Goal: Task Accomplishment & Management: Use online tool/utility

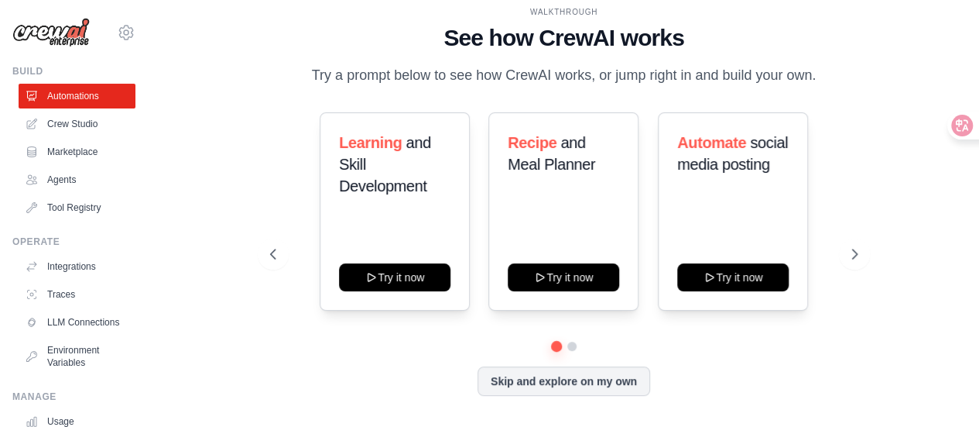
drag, startPoint x: 863, startPoint y: 117, endPoint x: 899, endPoint y: 142, distance: 43.8
click at [899, 142] on div "WALKTHROUGH See how [PERSON_NAME] works Try a prompt below to see how [PERSON_N…" at bounding box center [563, 213] width 781 height 396
drag, startPoint x: 899, startPoint y: 142, endPoint x: 875, endPoint y: 18, distance: 126.9
click at [875, 18] on div "WALKTHROUGH See how [PERSON_NAME] works Try a prompt below to see how [PERSON_N…" at bounding box center [564, 212] width 625 height 413
click at [947, 129] on icon at bounding box center [950, 125] width 13 height 12
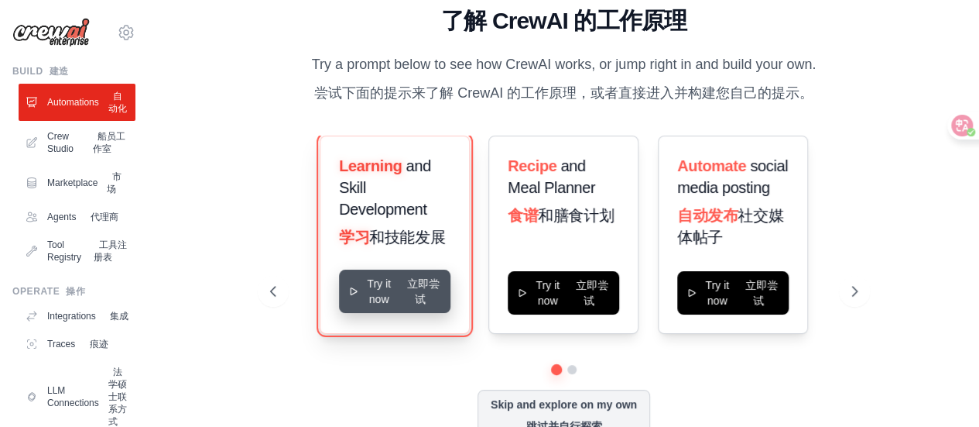
click at [423, 303] on button "Try it now 立即尝试" at bounding box center [394, 290] width 111 height 43
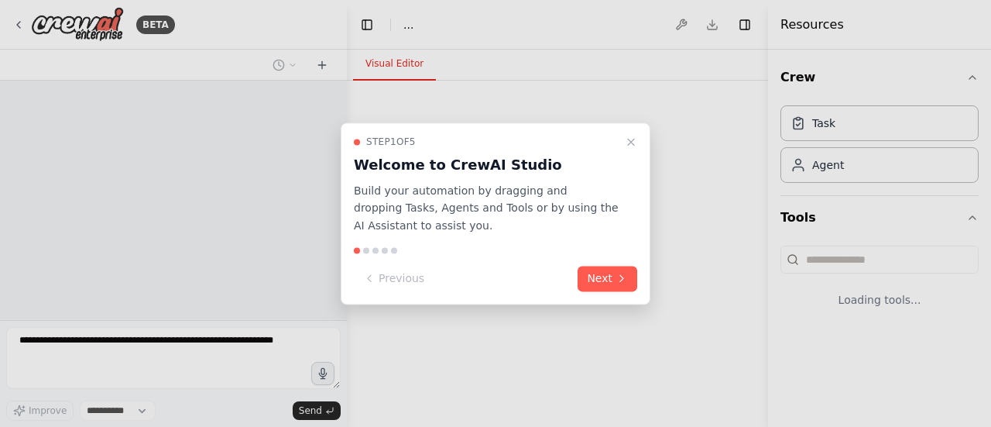
select select "****"
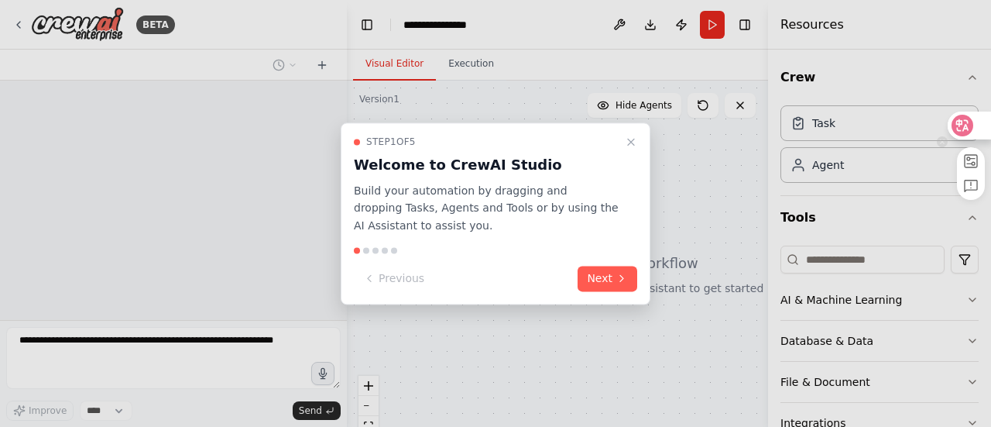
click at [968, 125] on icon at bounding box center [962, 125] width 15 height 15
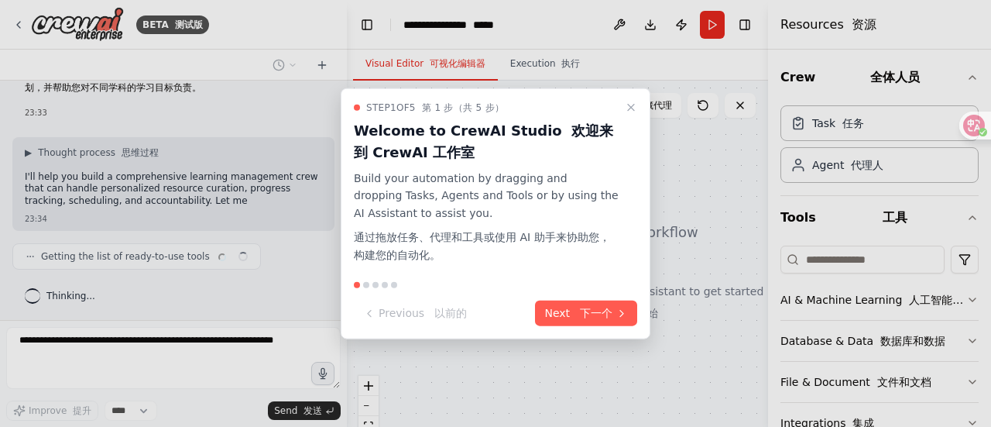
scroll to position [121, 0]
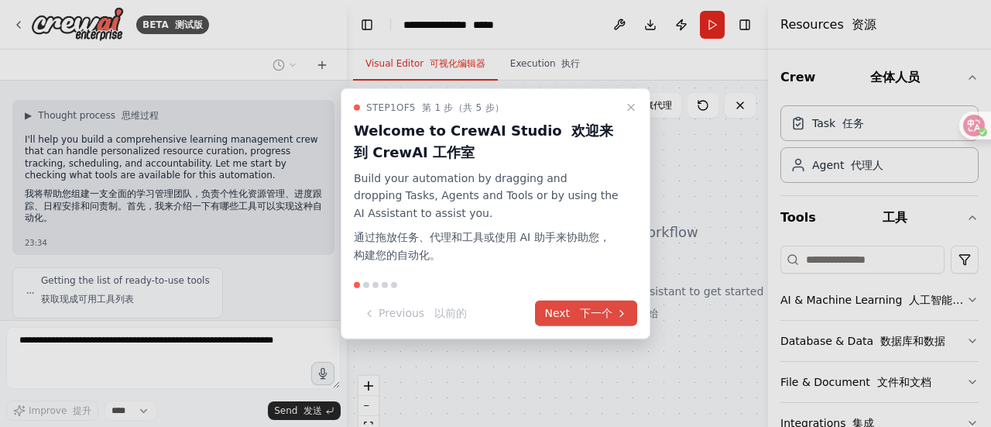
click at [598, 316] on font "下一个" at bounding box center [596, 313] width 33 height 12
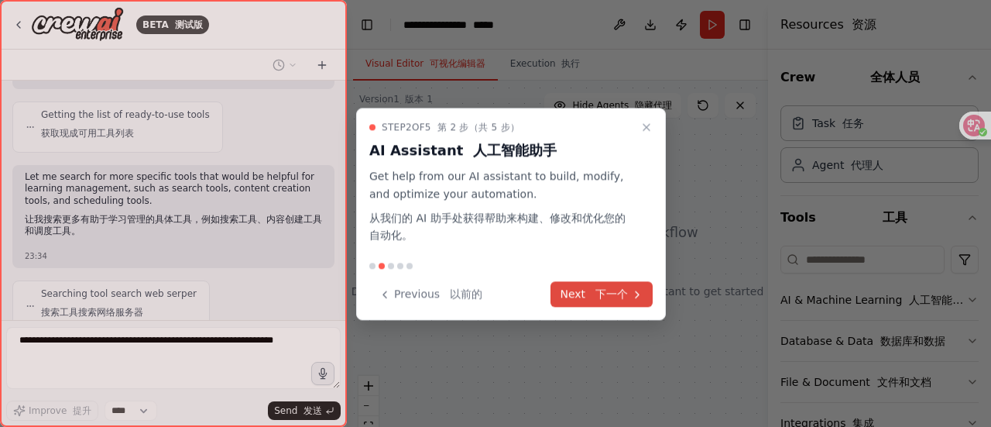
scroll to position [386, 0]
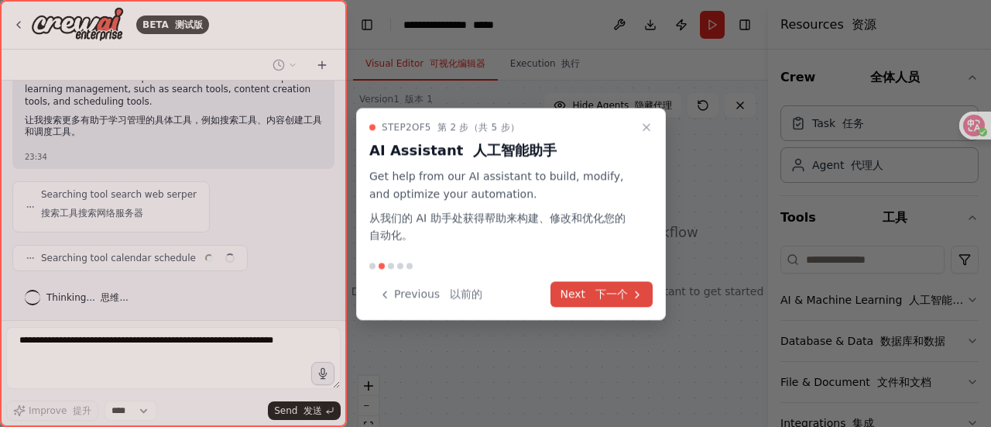
click at [629, 294] on button "Next 下一个" at bounding box center [601, 294] width 102 height 26
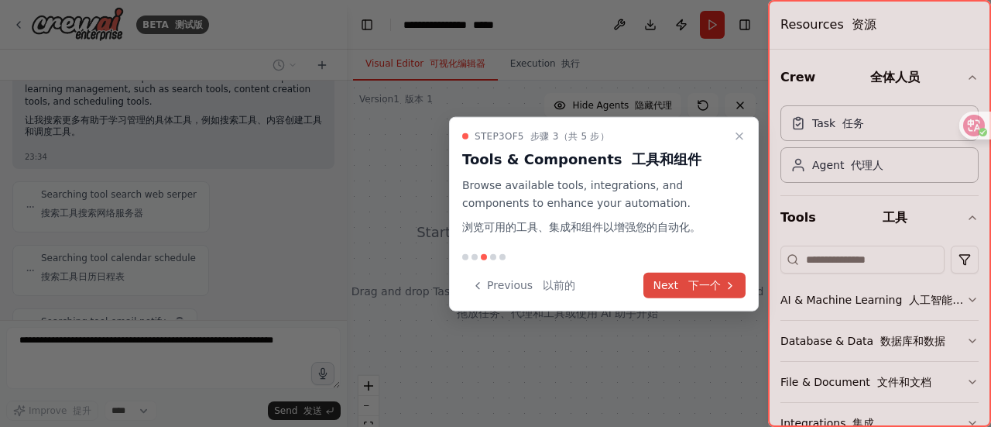
scroll to position [449, 0]
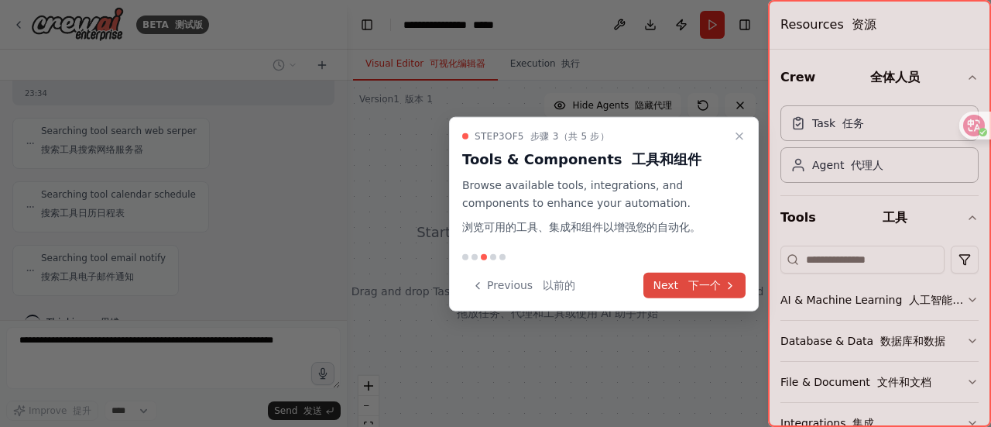
click at [692, 289] on font "下一个" at bounding box center [704, 285] width 33 height 12
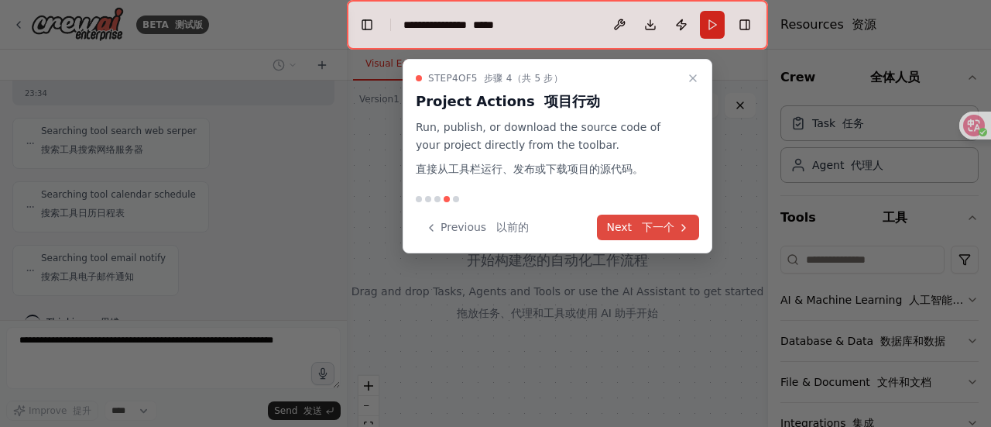
click at [671, 224] on font "下一个" at bounding box center [658, 227] width 33 height 12
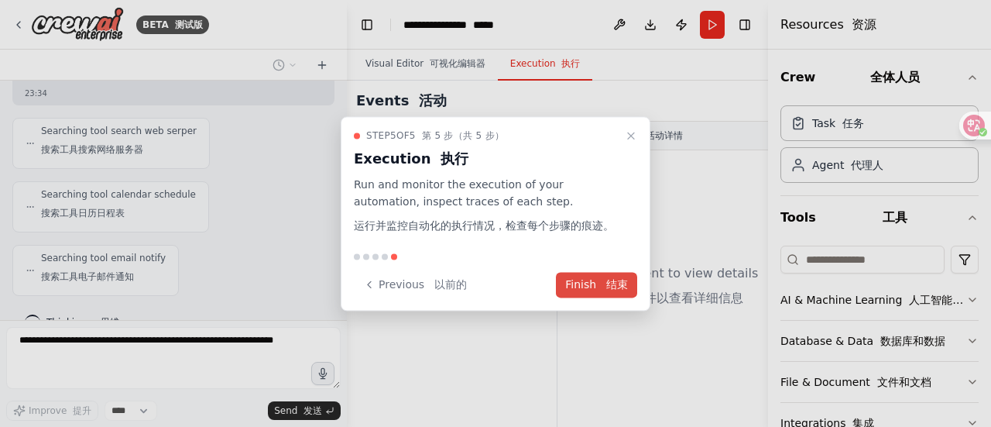
click at [616, 286] on font "结束" at bounding box center [617, 284] width 22 height 12
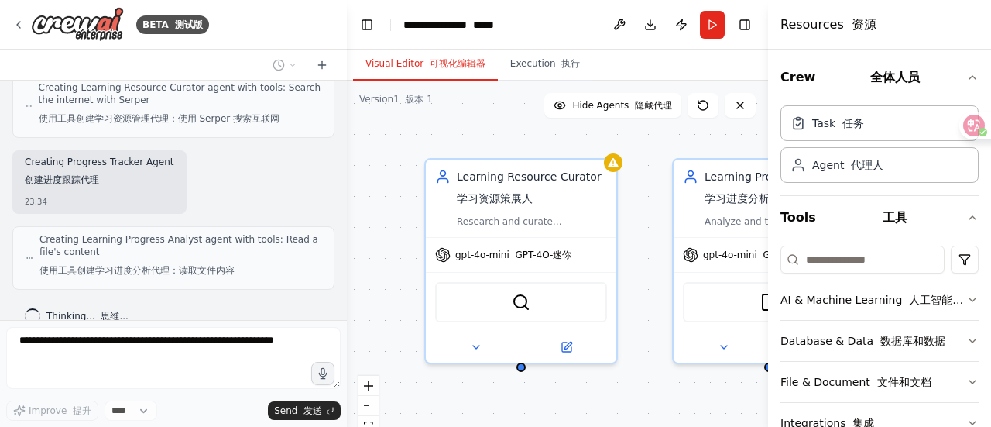
scroll to position [852, 0]
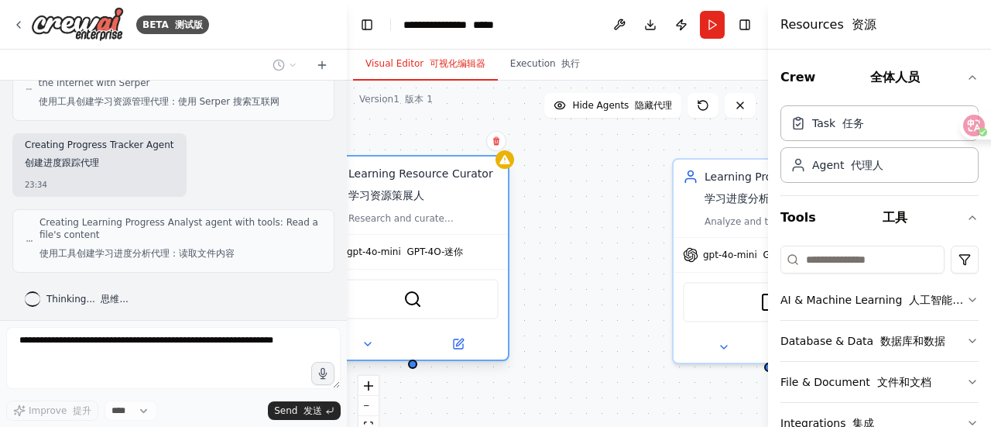
drag, startPoint x: 579, startPoint y: 272, endPoint x: 473, endPoint y: 269, distance: 106.1
click at [470, 269] on div "SerperDevTool" at bounding box center [412, 299] width 190 height 60
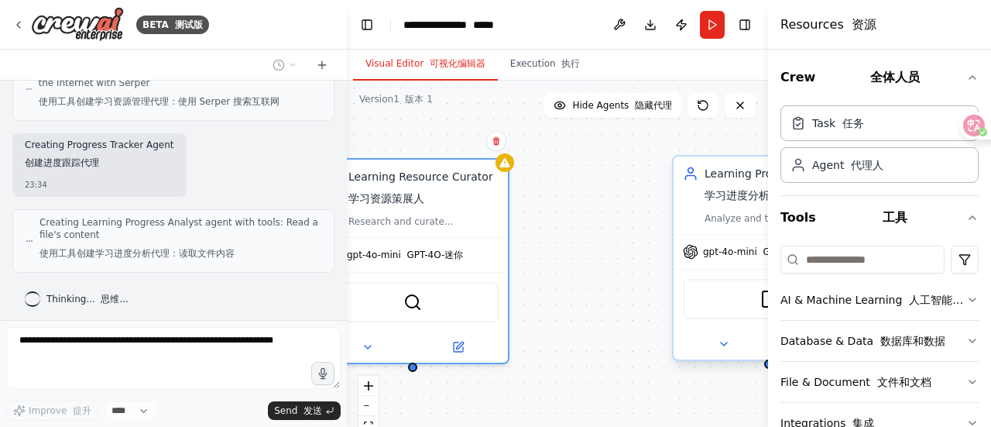
scroll to position [954, 0]
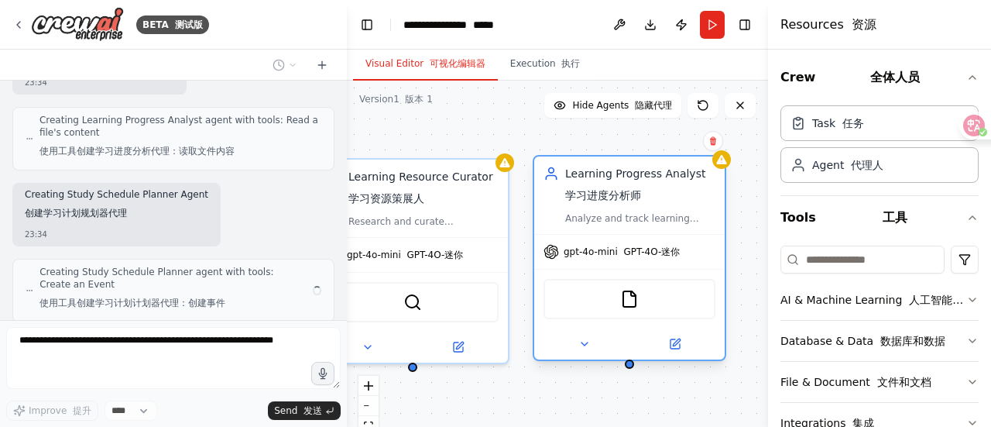
drag, startPoint x: 718, startPoint y: 256, endPoint x: 578, endPoint y: 252, distance: 140.2
click at [578, 252] on span "gpt-4o-mini GPT-4O-迷你" at bounding box center [622, 251] width 116 height 12
click at [578, 252] on div "Learning Resource Curator 学习资源策展人 Research and curate personalized learning res…" at bounding box center [557, 274] width 421 height 387
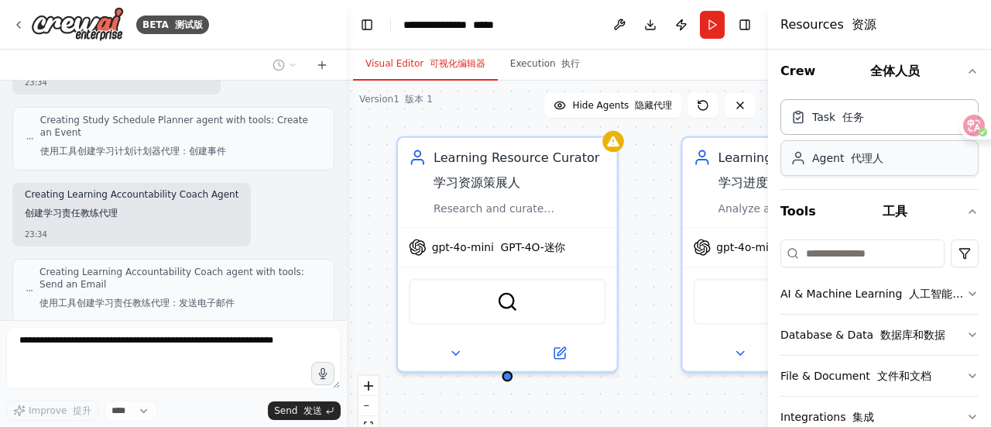
scroll to position [0, 0]
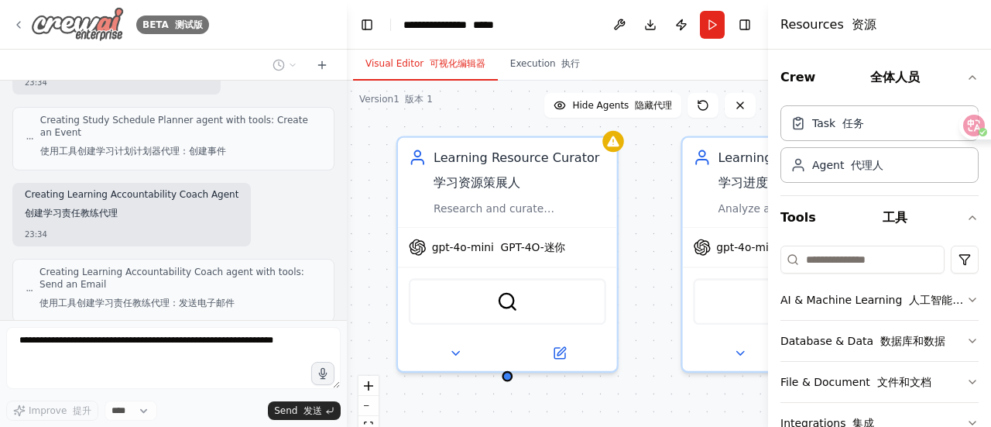
click at [98, 19] on img at bounding box center [77, 24] width 93 height 35
